Goal: Book appointment/travel/reservation

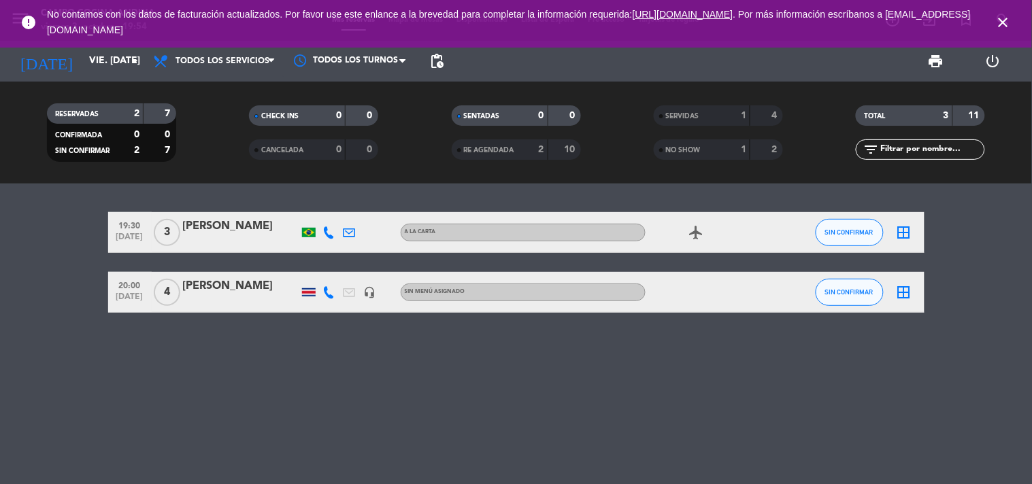
click at [1014, 28] on span "close" at bounding box center [1003, 22] width 37 height 37
click at [1008, 24] on icon "close" at bounding box center [1003, 22] width 16 height 16
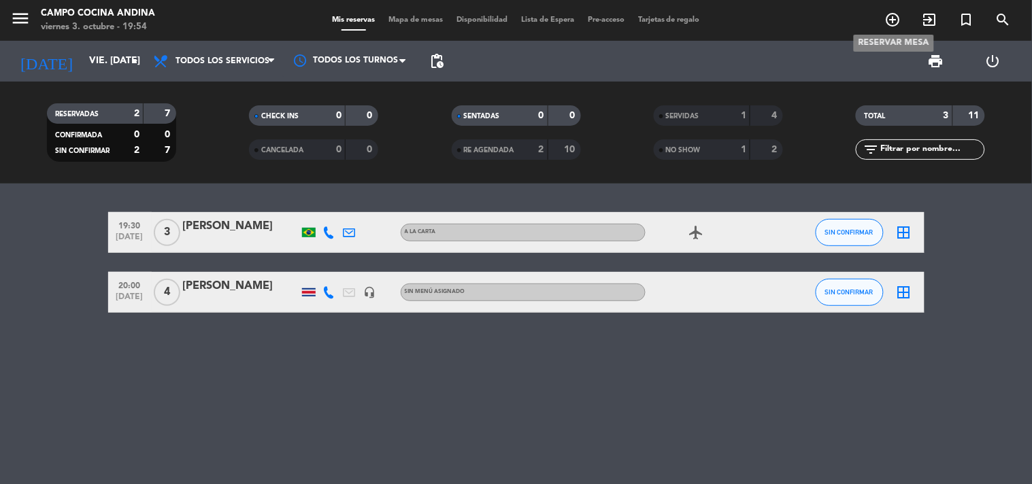
click at [899, 22] on icon "add_circle_outline" at bounding box center [893, 20] width 16 height 16
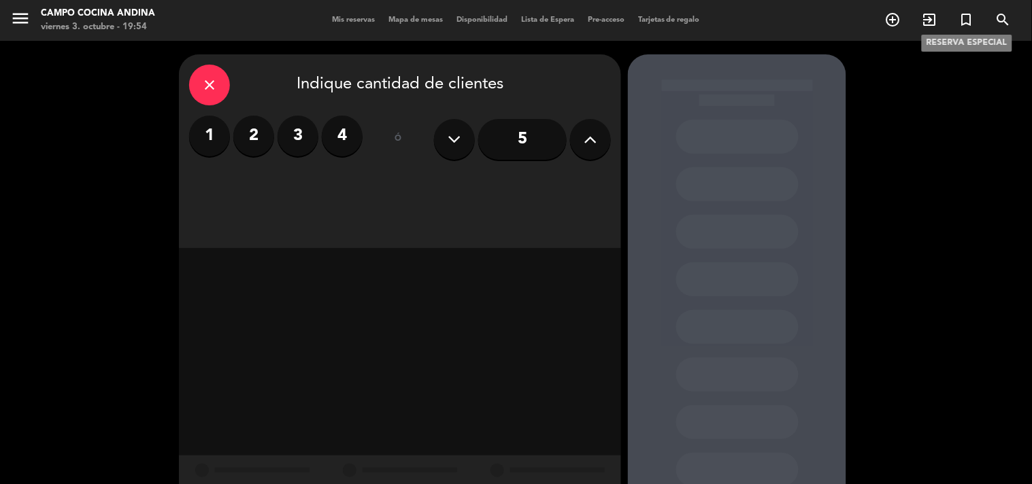
click at [962, 22] on icon "turned_in_not" at bounding box center [966, 20] width 16 height 16
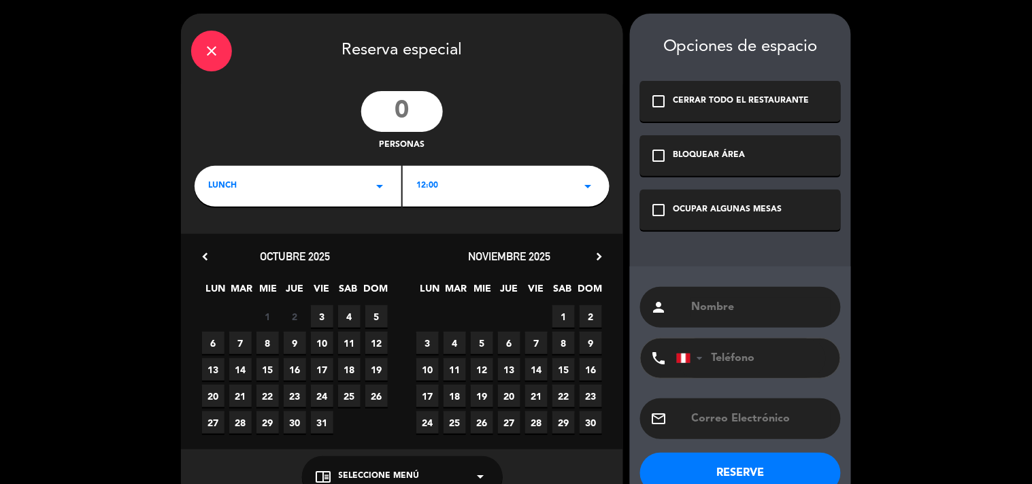
click at [420, 113] on input "number" at bounding box center [402, 111] width 82 height 41
type input "7"
click at [381, 182] on icon "arrow_drop_down" at bounding box center [379, 186] width 16 height 16
click at [257, 228] on div "Almuerzo" at bounding box center [298, 224] width 200 height 14
click at [595, 188] on icon "arrow_drop_down" at bounding box center [587, 186] width 16 height 16
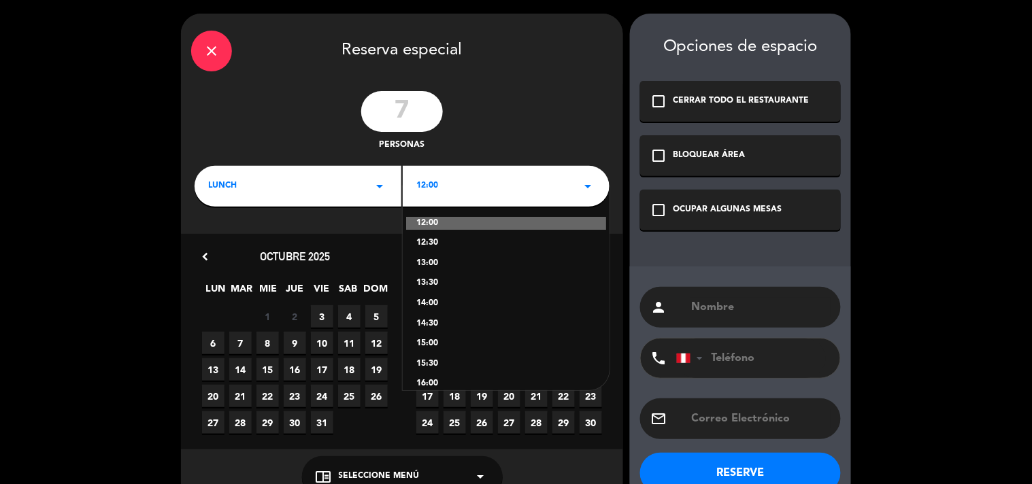
click at [440, 260] on div "13:00" at bounding box center [506, 264] width 180 height 14
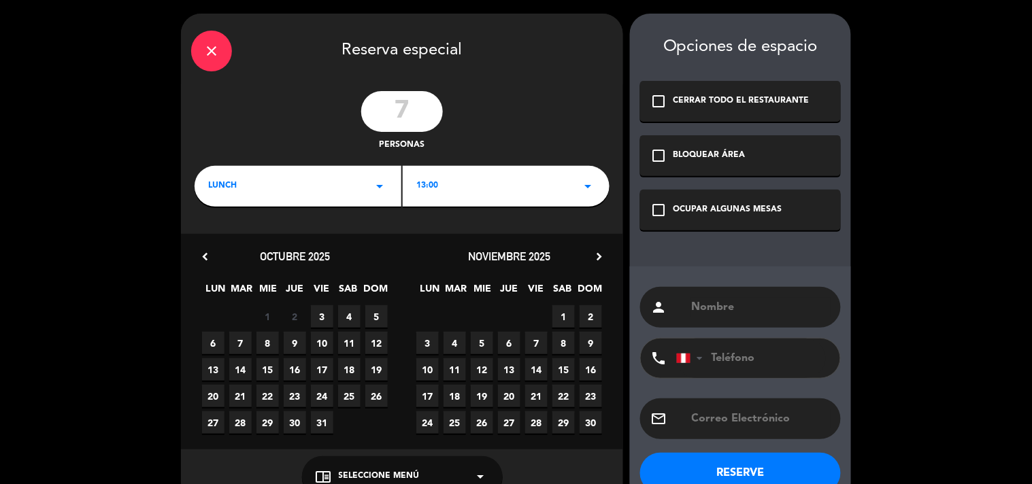
click at [344, 323] on span "4" at bounding box center [349, 316] width 22 height 22
click at [739, 308] on input "text" at bounding box center [760, 307] width 140 height 19
type input "[PERSON_NAME]"
click at [760, 460] on button "RESERVE" at bounding box center [740, 473] width 201 height 41
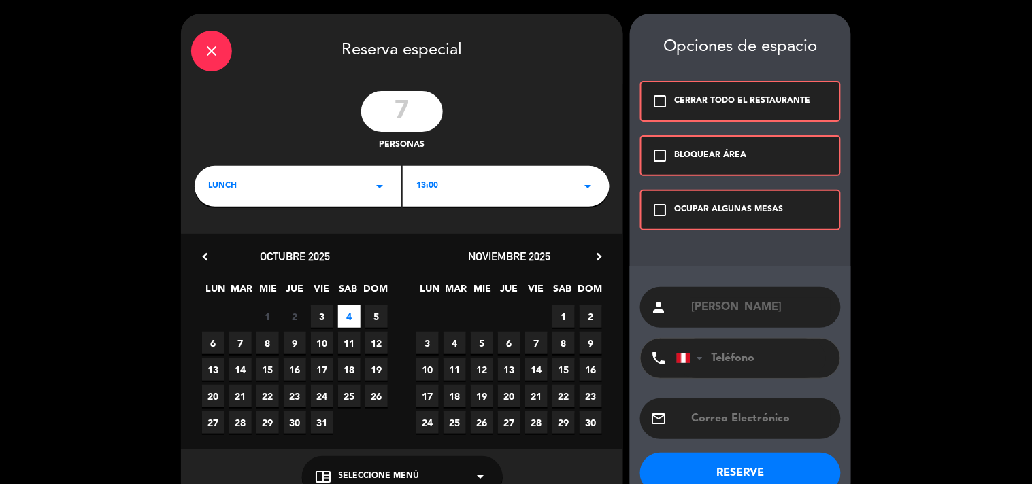
click at [649, 152] on div "check_box_outline_blank BLOQUEAR ÁREA" at bounding box center [740, 155] width 201 height 41
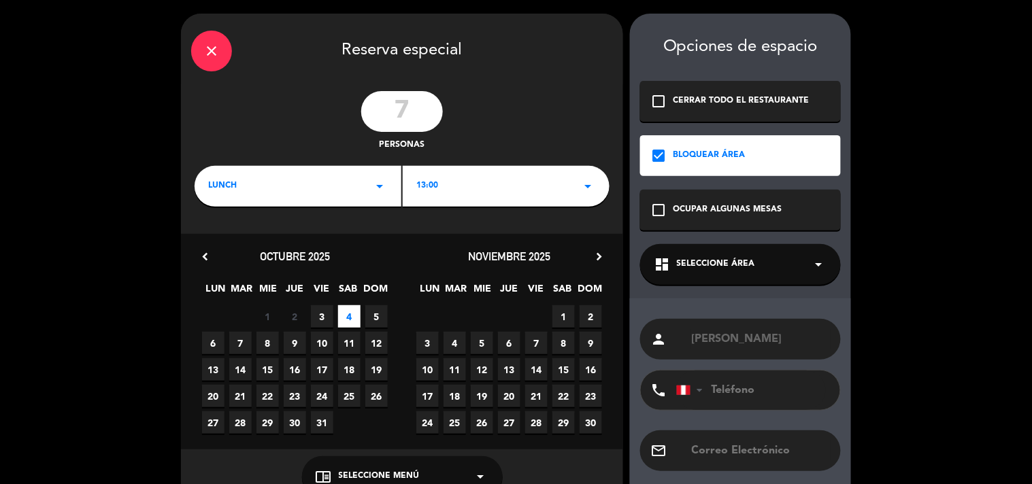
click at [660, 205] on icon "check_box_outline_blank" at bounding box center [658, 210] width 16 height 16
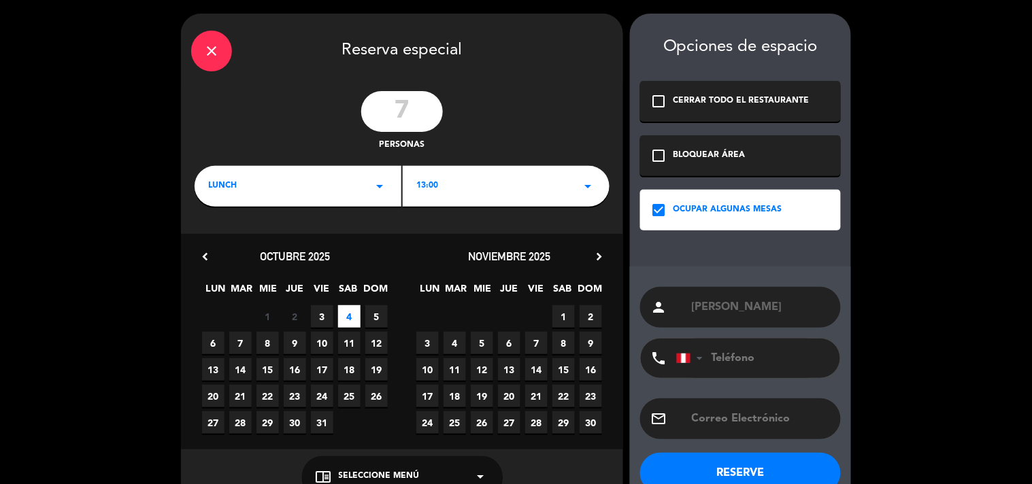
click at [745, 477] on button "RESERVE" at bounding box center [740, 473] width 201 height 41
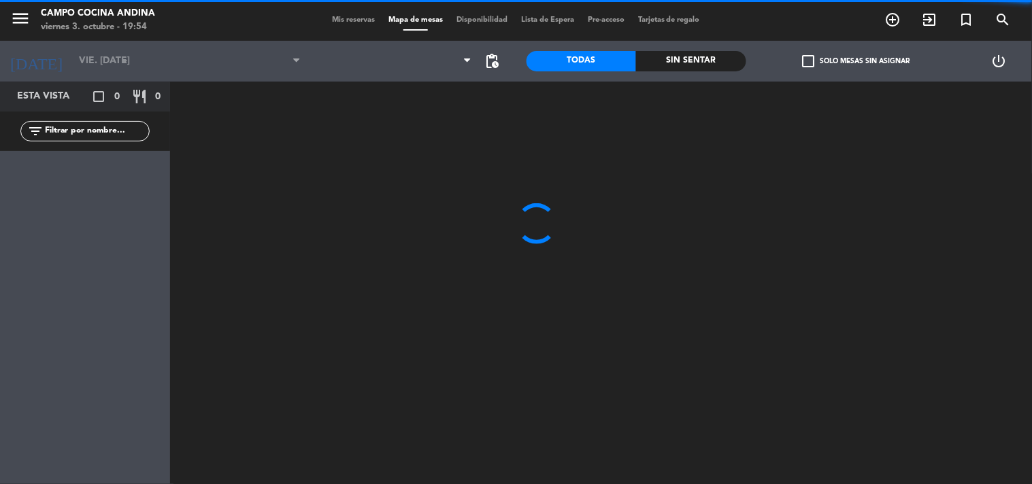
type input "sáb. [DATE]"
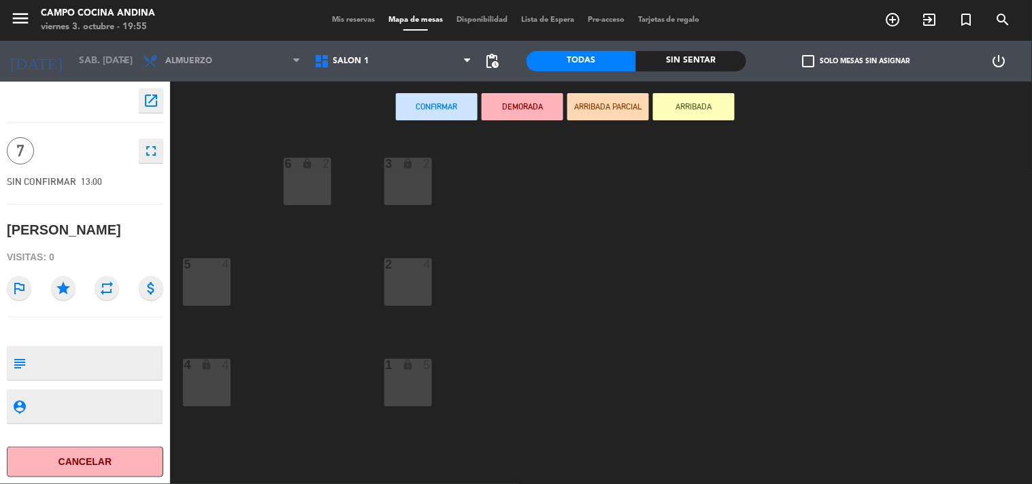
click at [318, 201] on div "6 lock 2" at bounding box center [308, 182] width 48 height 48
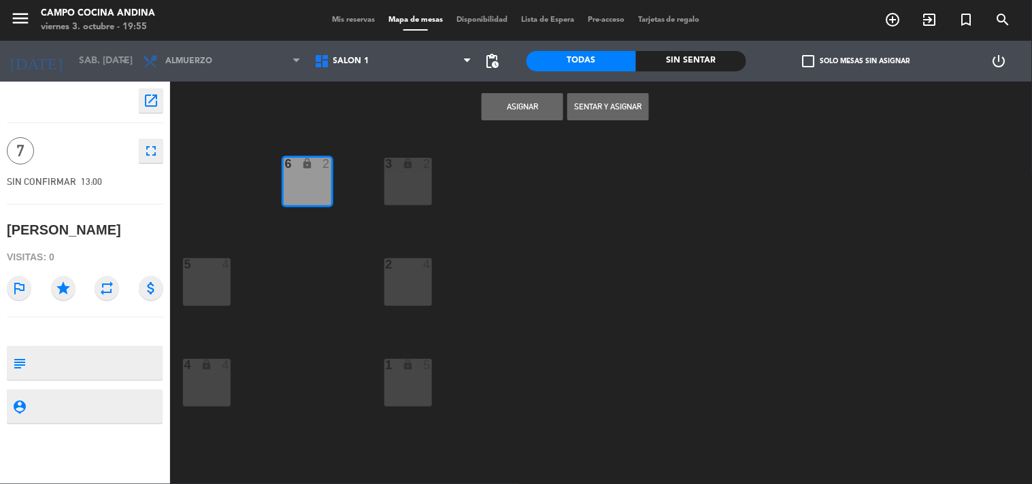
click at [512, 112] on button "Asignar" at bounding box center [522, 106] width 82 height 27
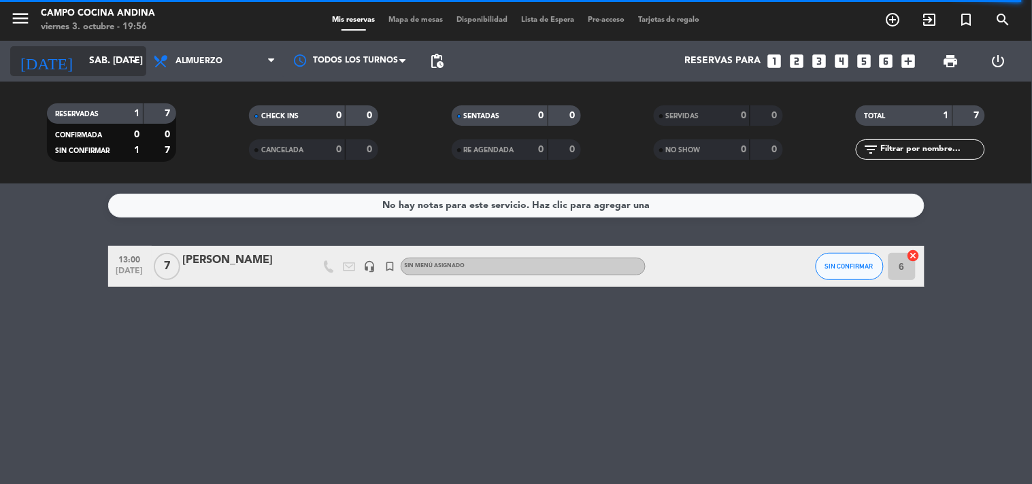
click at [86, 55] on input "sáb. [DATE]" at bounding box center [146, 61] width 129 height 24
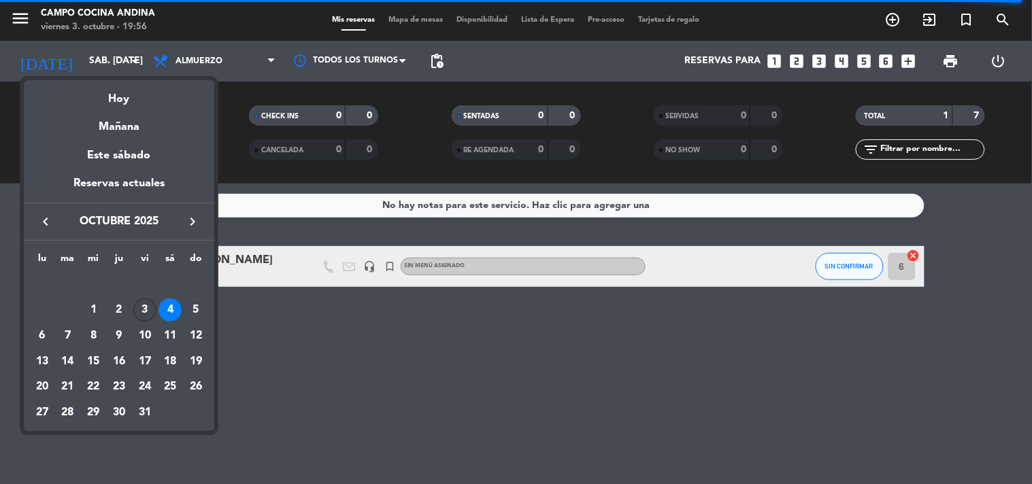
click at [144, 316] on div "3" at bounding box center [144, 310] width 23 height 23
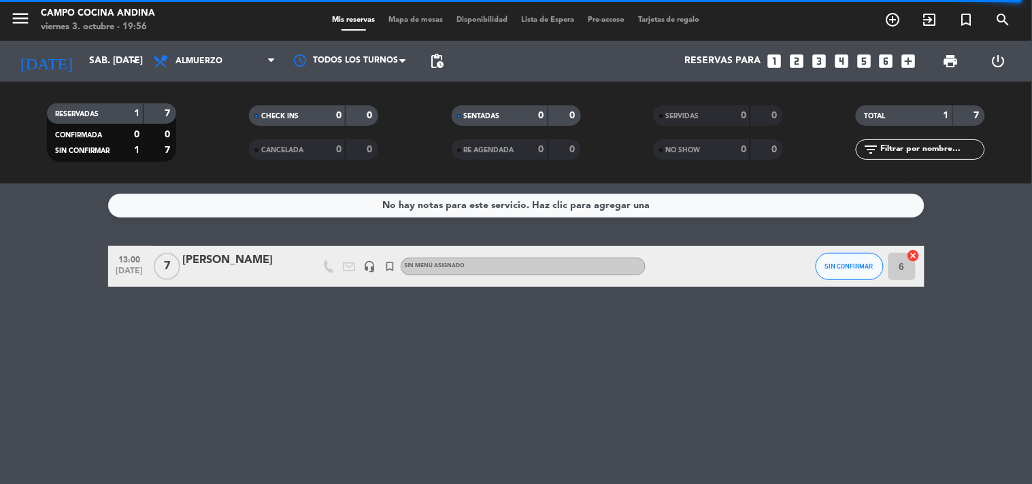
type input "vie. [DATE]"
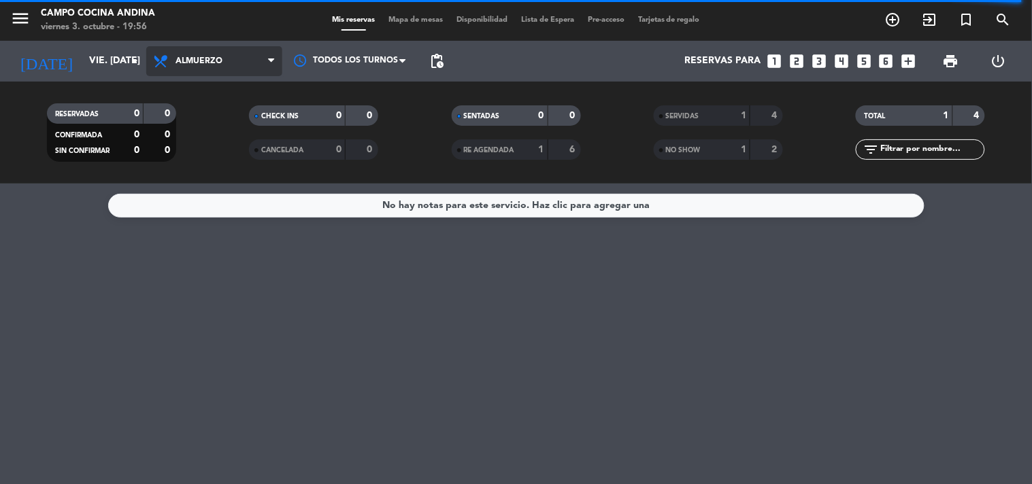
click at [245, 68] on span "Almuerzo" at bounding box center [214, 61] width 136 height 30
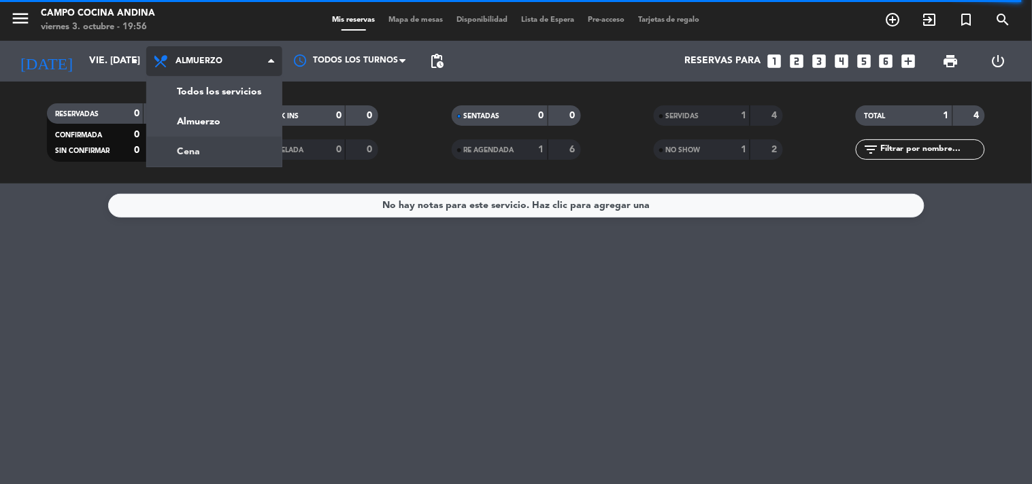
click at [197, 156] on div "menu Campo Cocina Andina viernes 3. octubre - 19:56 Mis reservas Mapa de mesas …" at bounding box center [516, 92] width 1032 height 184
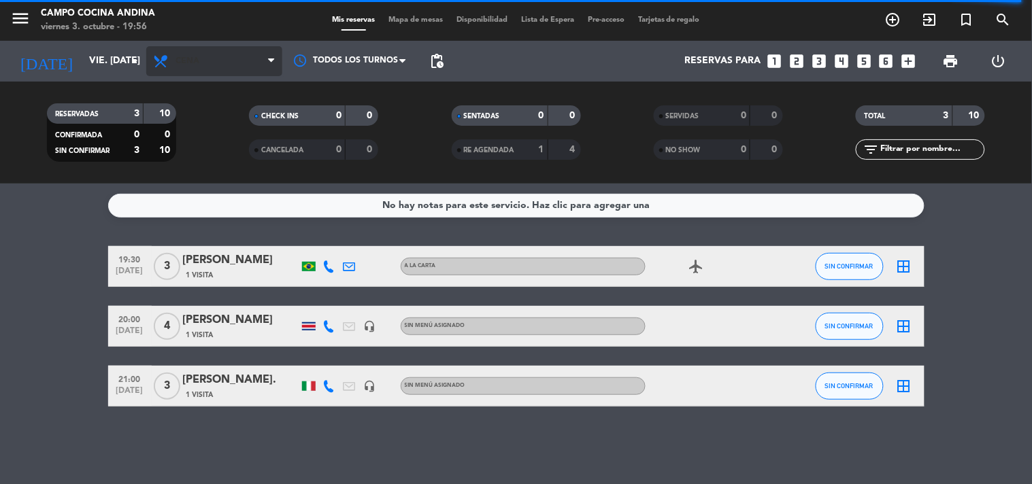
click at [216, 63] on span "Cena" at bounding box center [214, 61] width 136 height 30
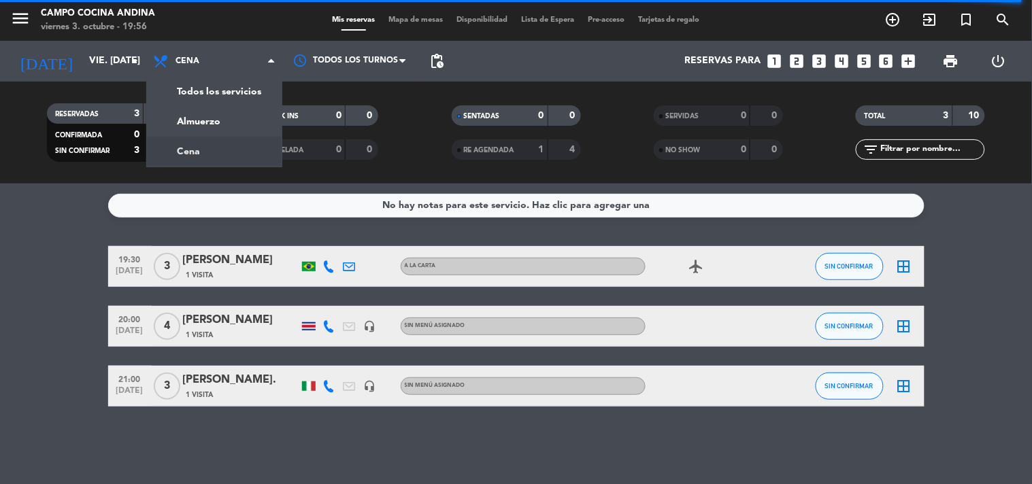
click at [237, 258] on div "[PERSON_NAME]" at bounding box center [241, 261] width 116 height 18
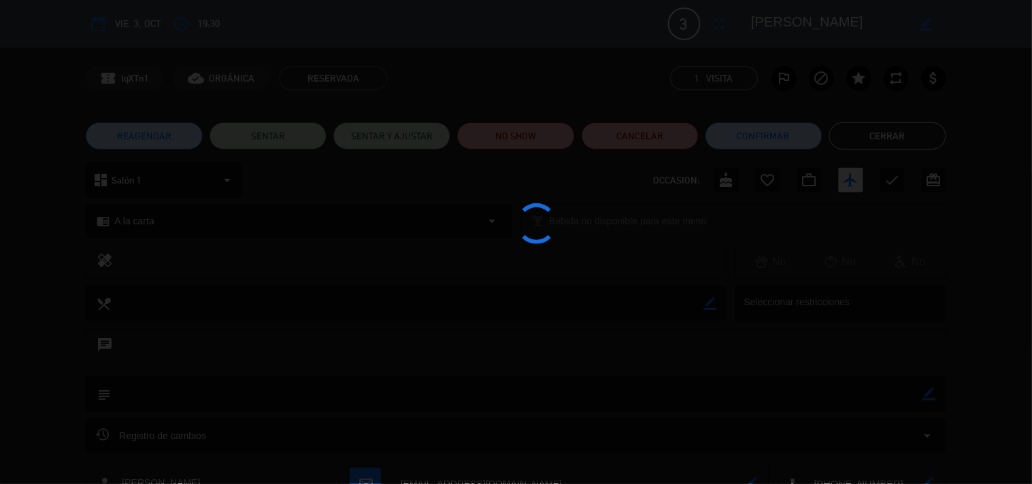
type input "sáb. [DATE]"
